Goal: Task Accomplishment & Management: Use online tool/utility

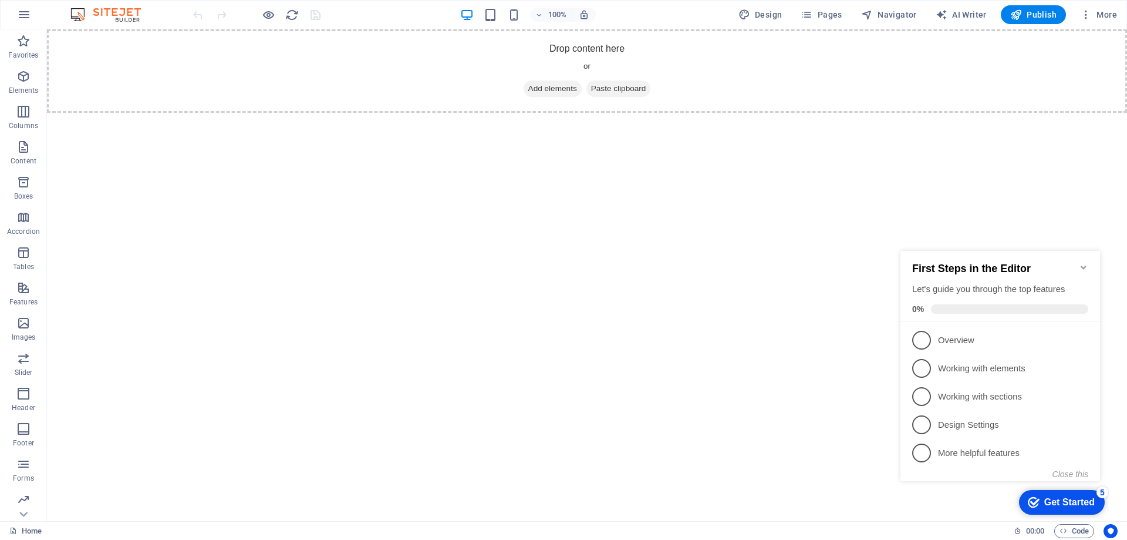
click at [1060, 497] on div "Get Started" at bounding box center [1070, 502] width 50 height 11
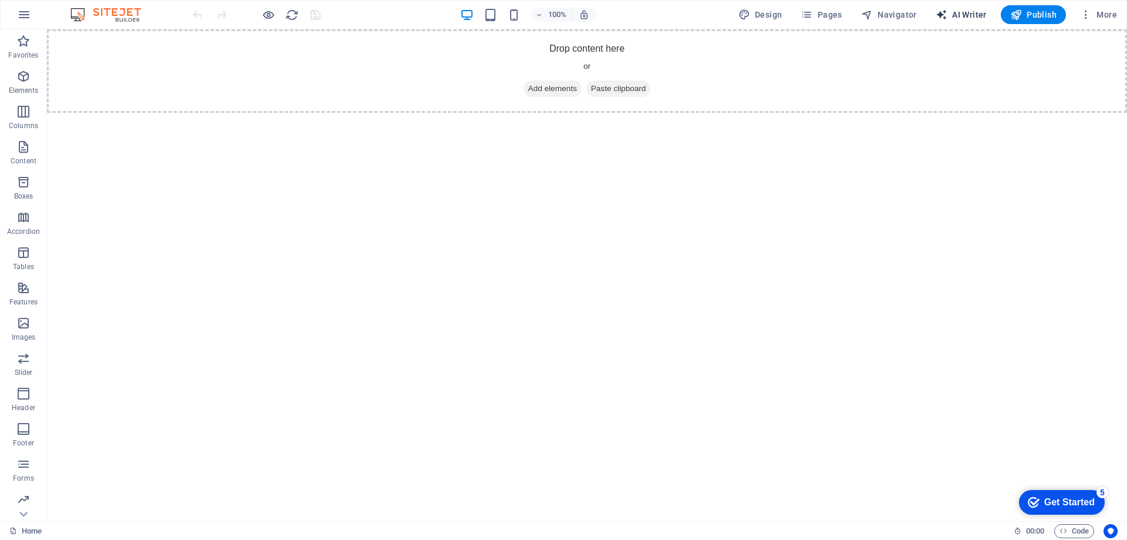
click at [959, 14] on span "AI Writer" at bounding box center [961, 15] width 51 height 12
select select "English"
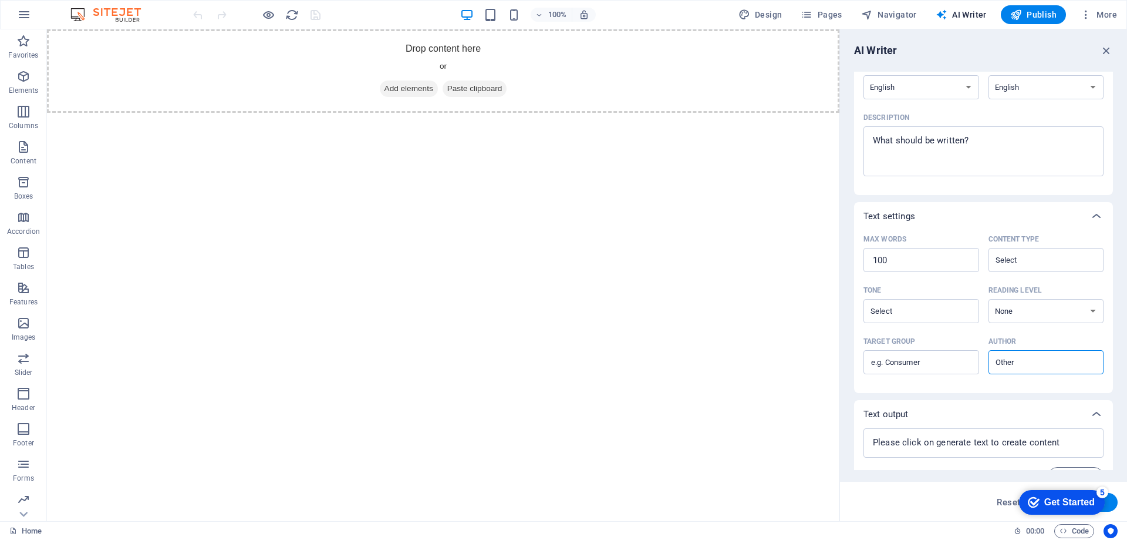
scroll to position [139, 0]
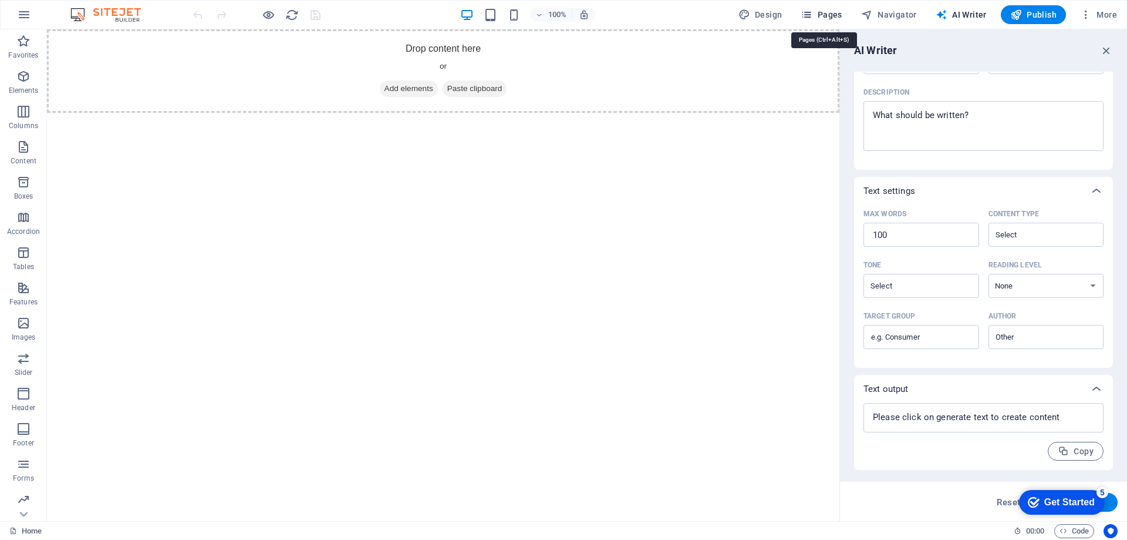
click at [811, 13] on icon "button" at bounding box center [807, 15] width 12 height 12
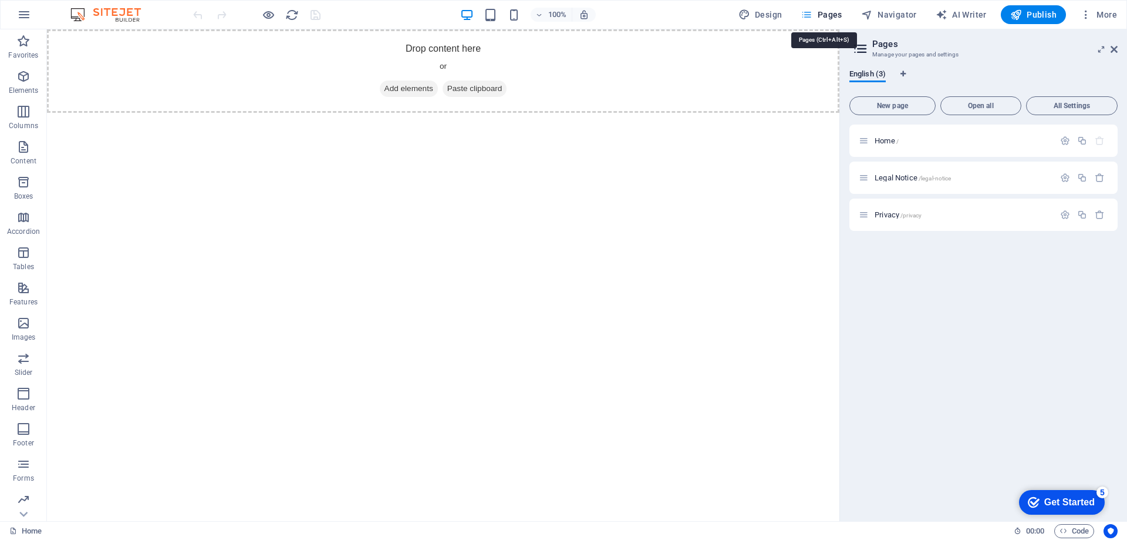
click at [811, 13] on icon "button" at bounding box center [807, 15] width 12 height 12
click at [769, 15] on span "Design" at bounding box center [761, 15] width 44 height 12
select select "px"
select select "400"
select select "px"
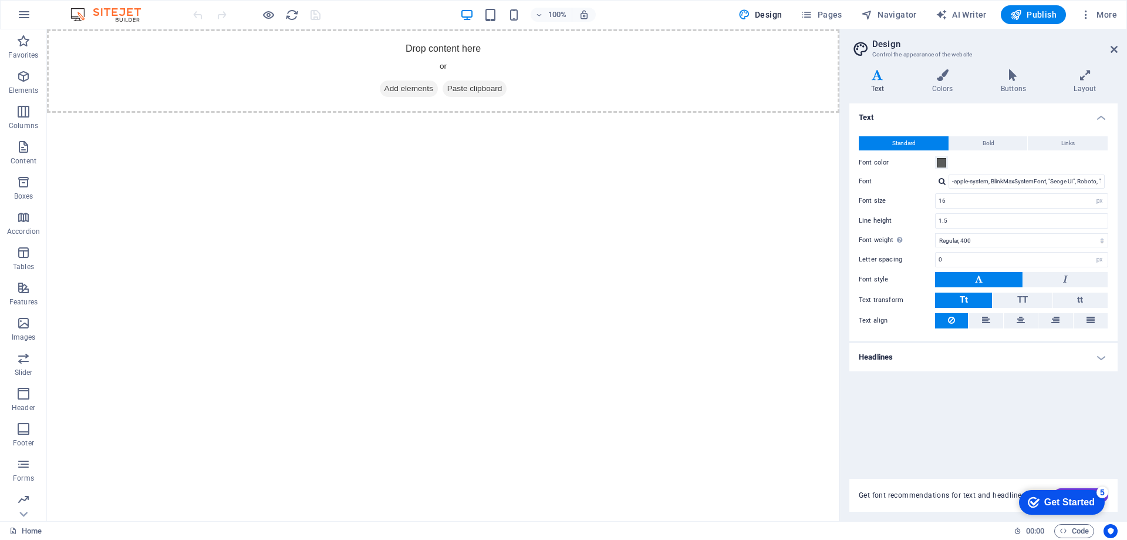
click at [116, 11] on img at bounding box center [112, 15] width 88 height 14
click at [95, 11] on img at bounding box center [112, 15] width 88 height 14
click at [21, 516] on icon at bounding box center [23, 514] width 16 height 16
click at [1089, 14] on icon "button" at bounding box center [1086, 15] width 12 height 12
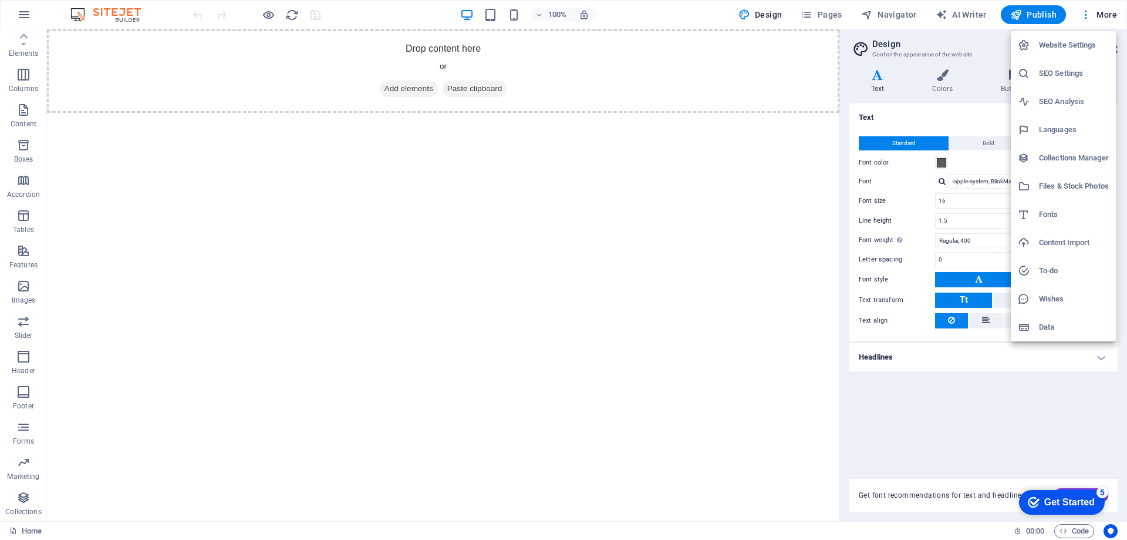
click at [1046, 297] on h6 "Wishes" at bounding box center [1074, 299] width 70 height 14
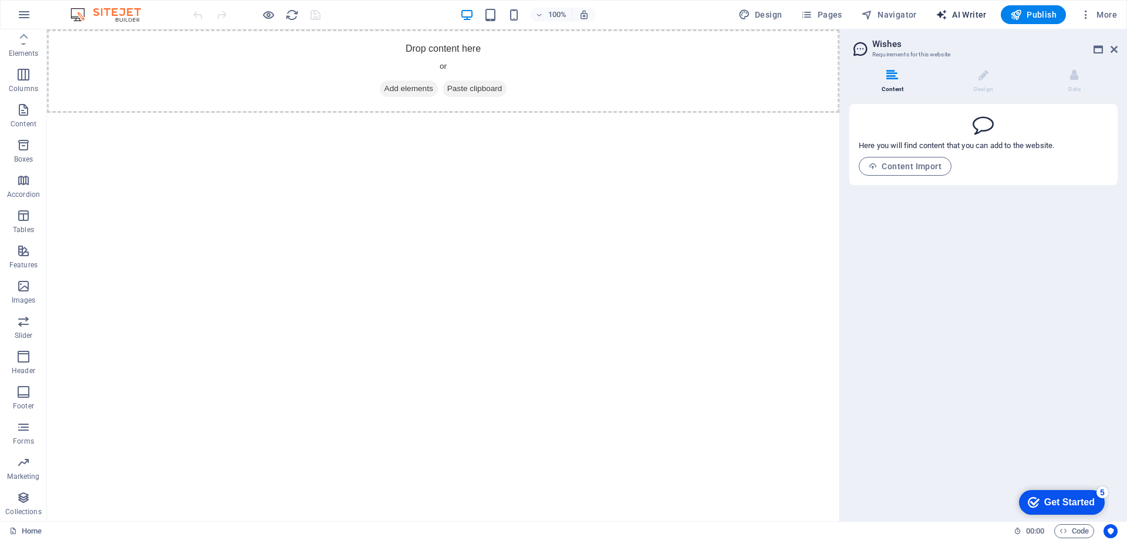
click at [975, 8] on button "AI Writer" at bounding box center [961, 14] width 60 height 19
select select "English"
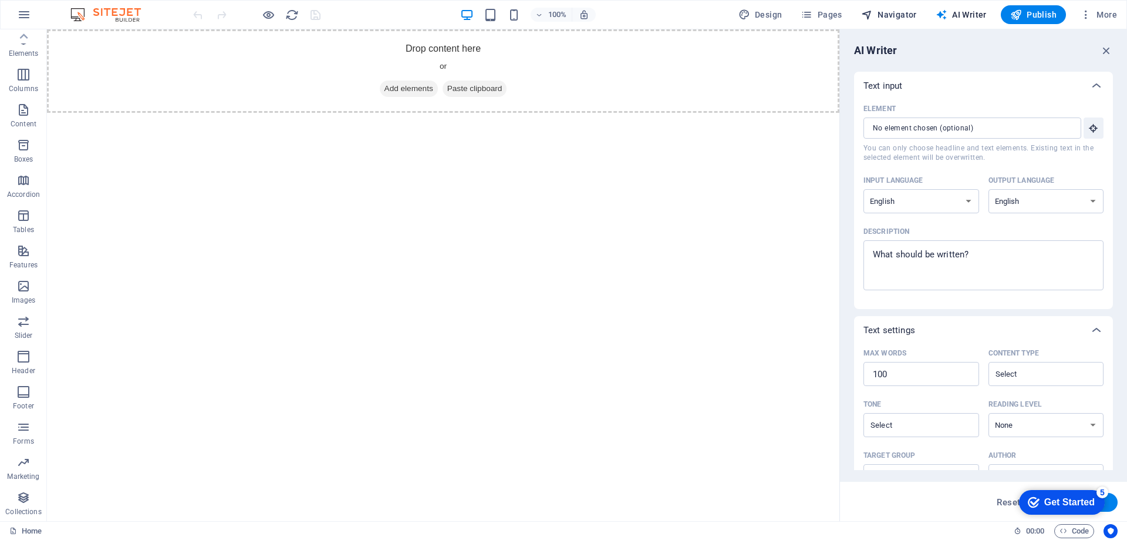
click at [894, 13] on span "Navigator" at bounding box center [889, 15] width 56 height 12
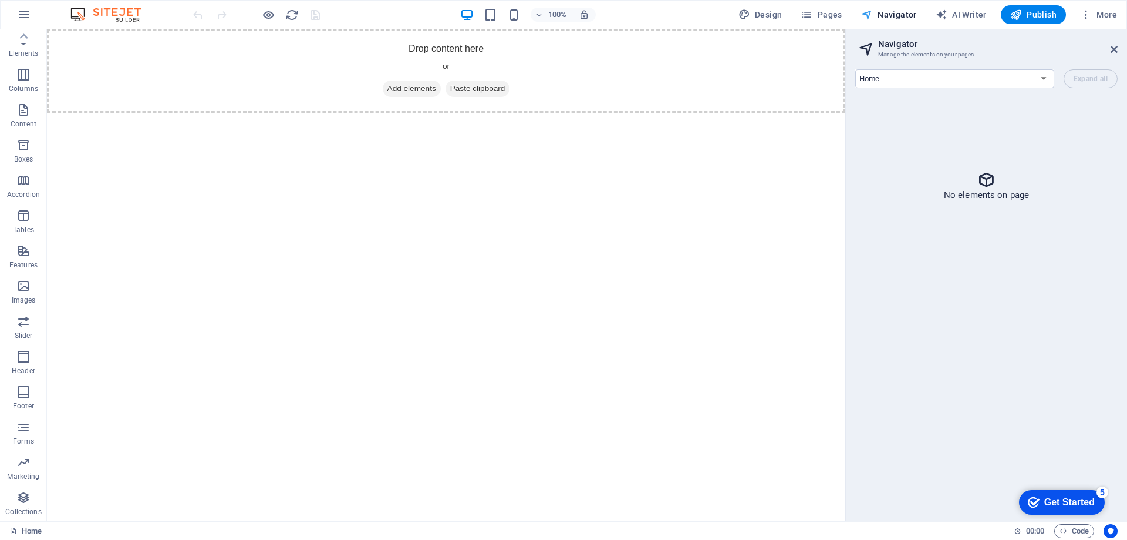
click at [894, 13] on span "Navigator" at bounding box center [889, 15] width 56 height 12
click at [824, 11] on span "Pages" at bounding box center [821, 15] width 41 height 12
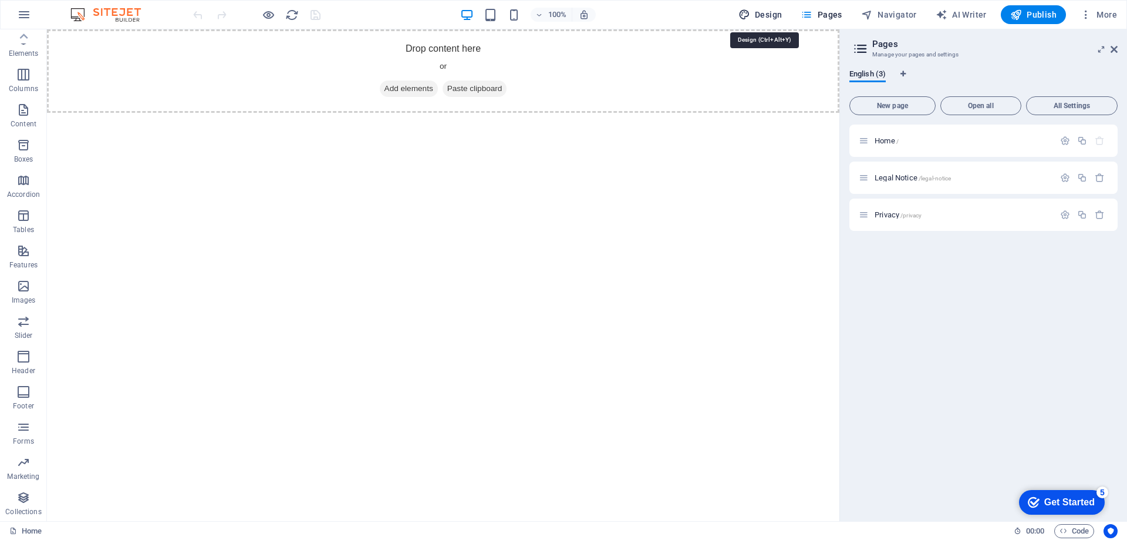
click at [770, 16] on span "Design" at bounding box center [761, 15] width 44 height 12
select select "px"
select select "400"
select select "px"
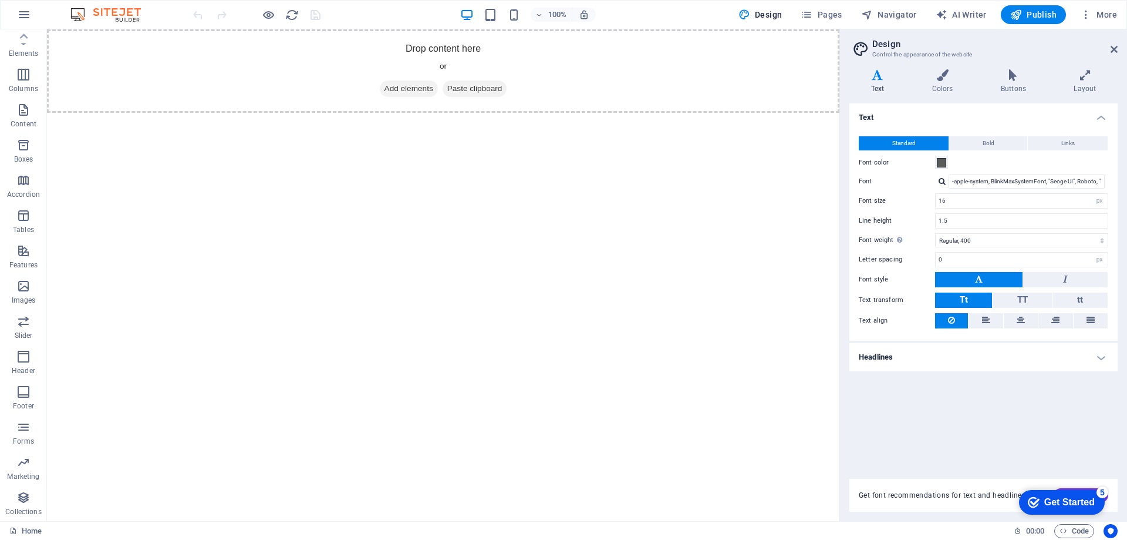
click at [1055, 497] on div "Get Started" at bounding box center [1070, 502] width 50 height 11
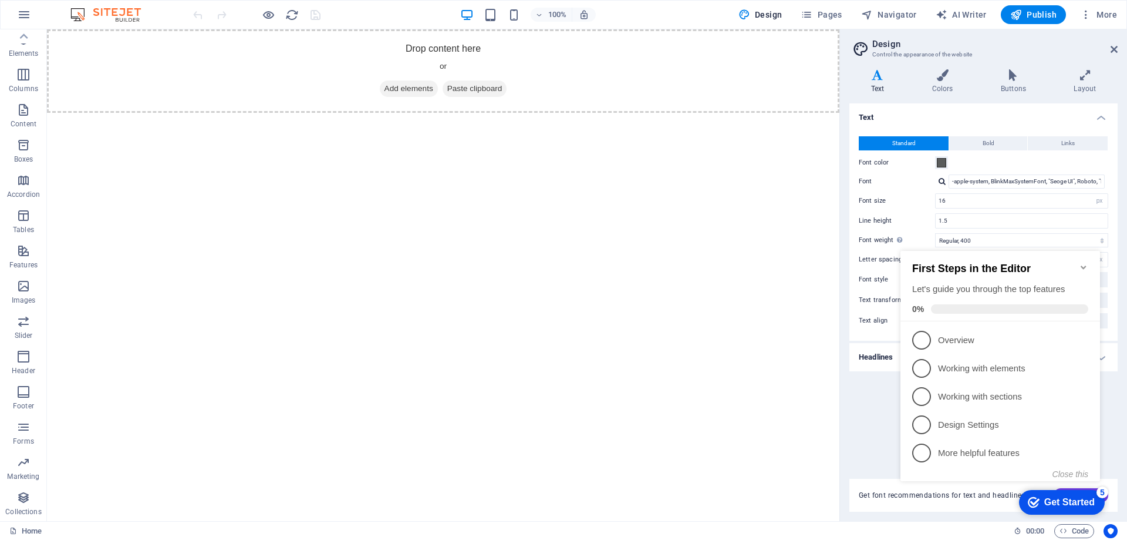
click at [1052, 503] on div "Get Started" at bounding box center [1070, 502] width 50 height 11
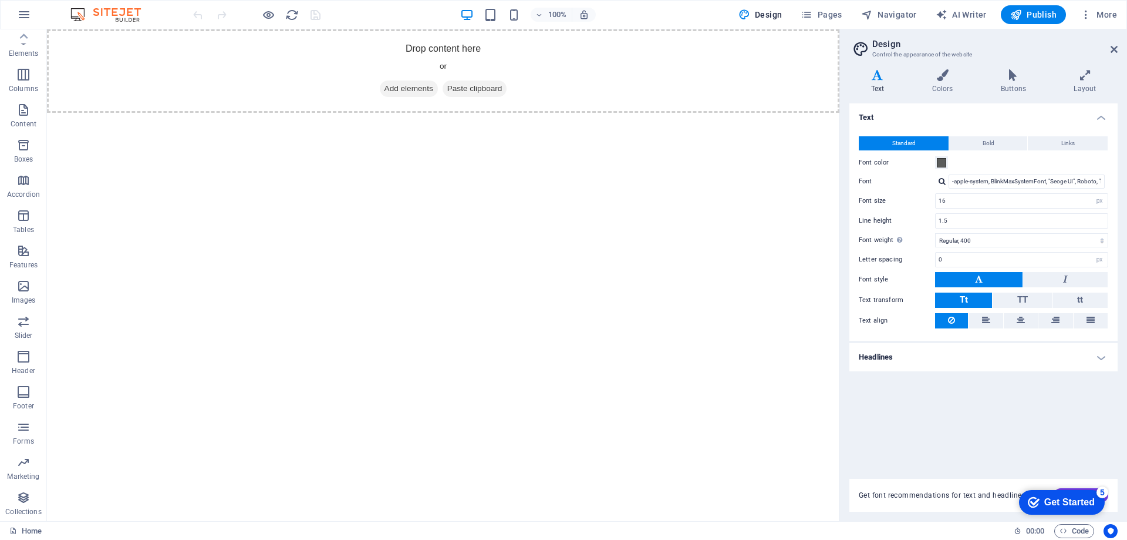
click at [1102, 355] on h4 "Headlines" at bounding box center [984, 357] width 268 height 28
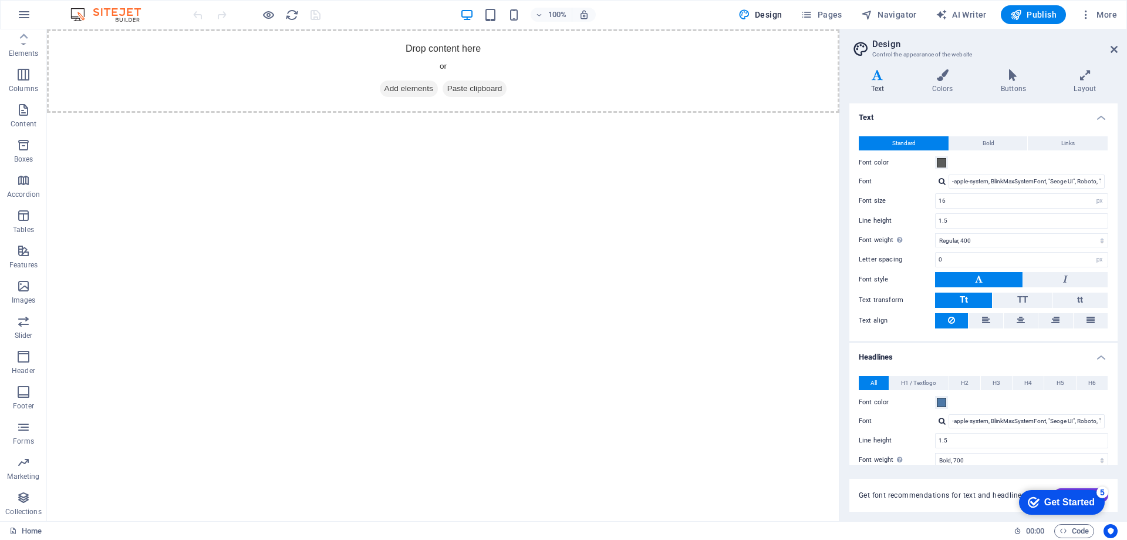
click at [1102, 355] on h4 "Headlines" at bounding box center [984, 353] width 268 height 21
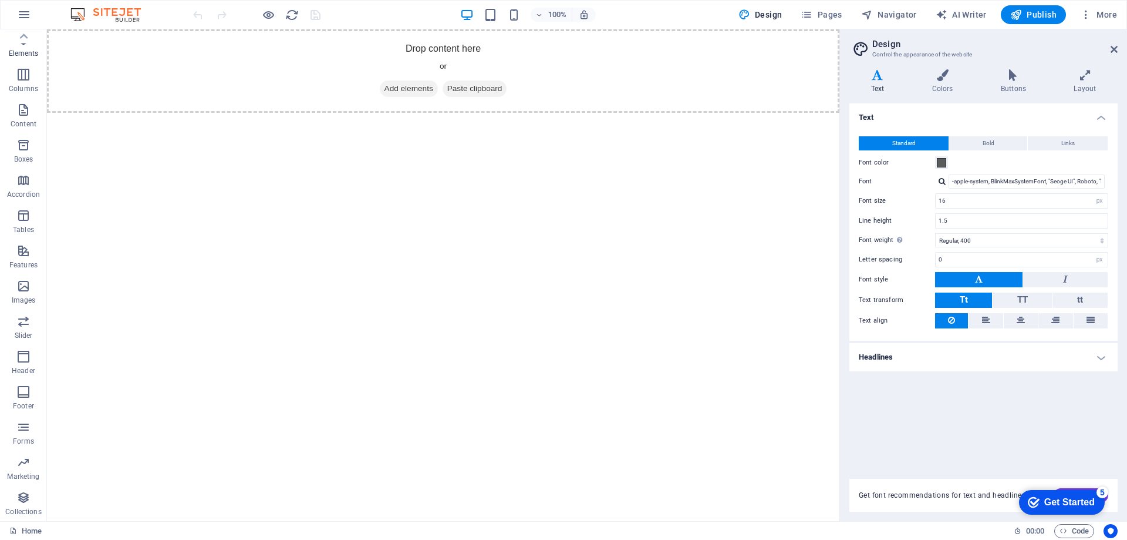
click at [23, 45] on icon "button" at bounding box center [23, 39] width 14 height 14
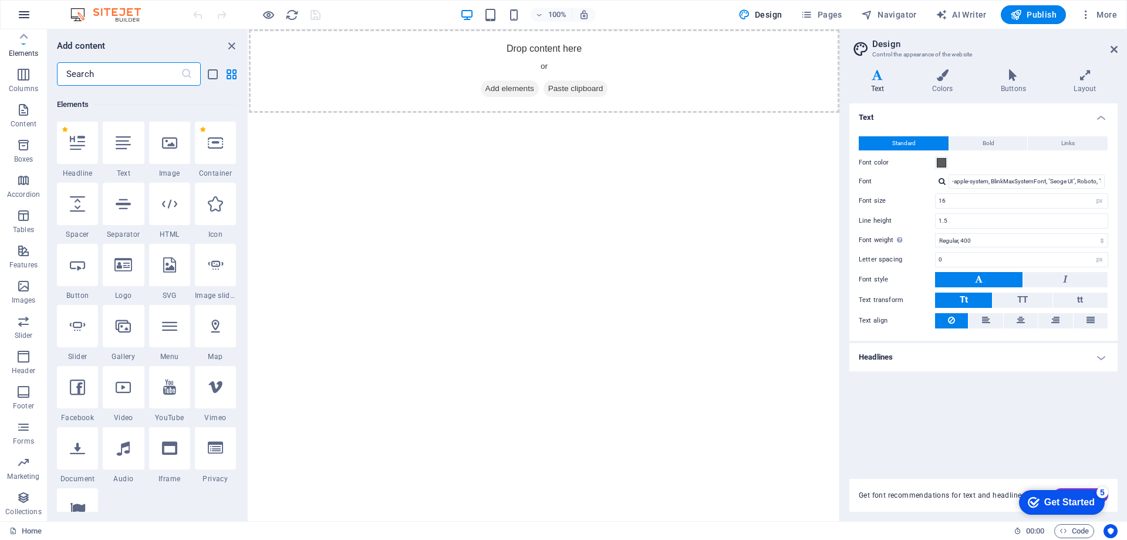
scroll to position [125, 0]
click at [20, 16] on icon "button" at bounding box center [24, 15] width 14 height 14
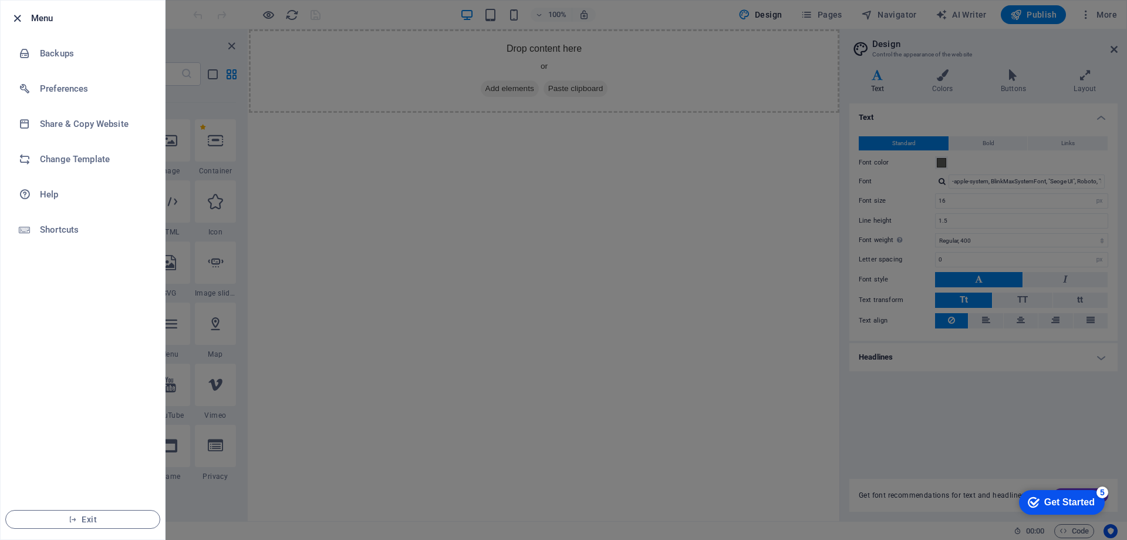
click at [12, 17] on icon "button" at bounding box center [18, 19] width 14 height 14
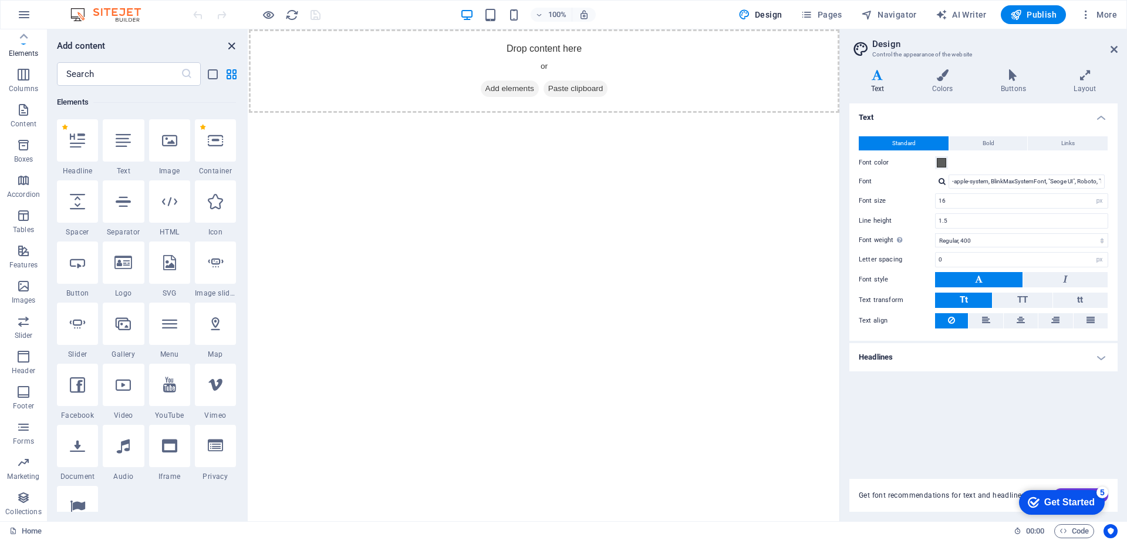
drag, startPoint x: 187, startPoint y: 16, endPoint x: 234, endPoint y: 47, distance: 56.0
click at [234, 47] on icon "close panel" at bounding box center [232, 46] width 14 height 14
